Goal: Check status: Check status

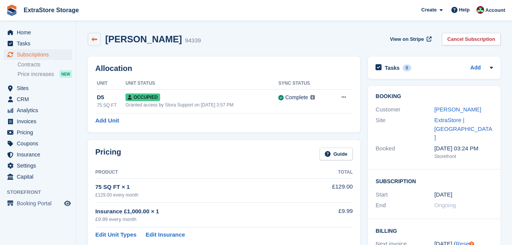
click at [89, 35] on link at bounding box center [94, 39] width 13 height 13
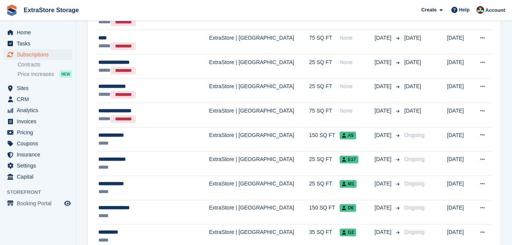
scroll to position [1133, 0]
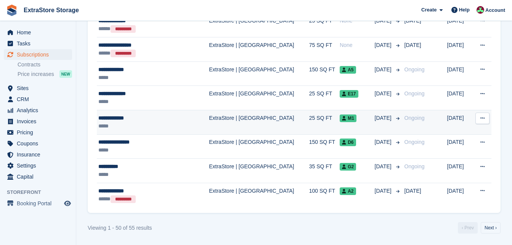
click at [138, 117] on div "**********" at bounding box center [145, 118] width 94 height 8
